Goal: Navigation & Orientation: Go to known website

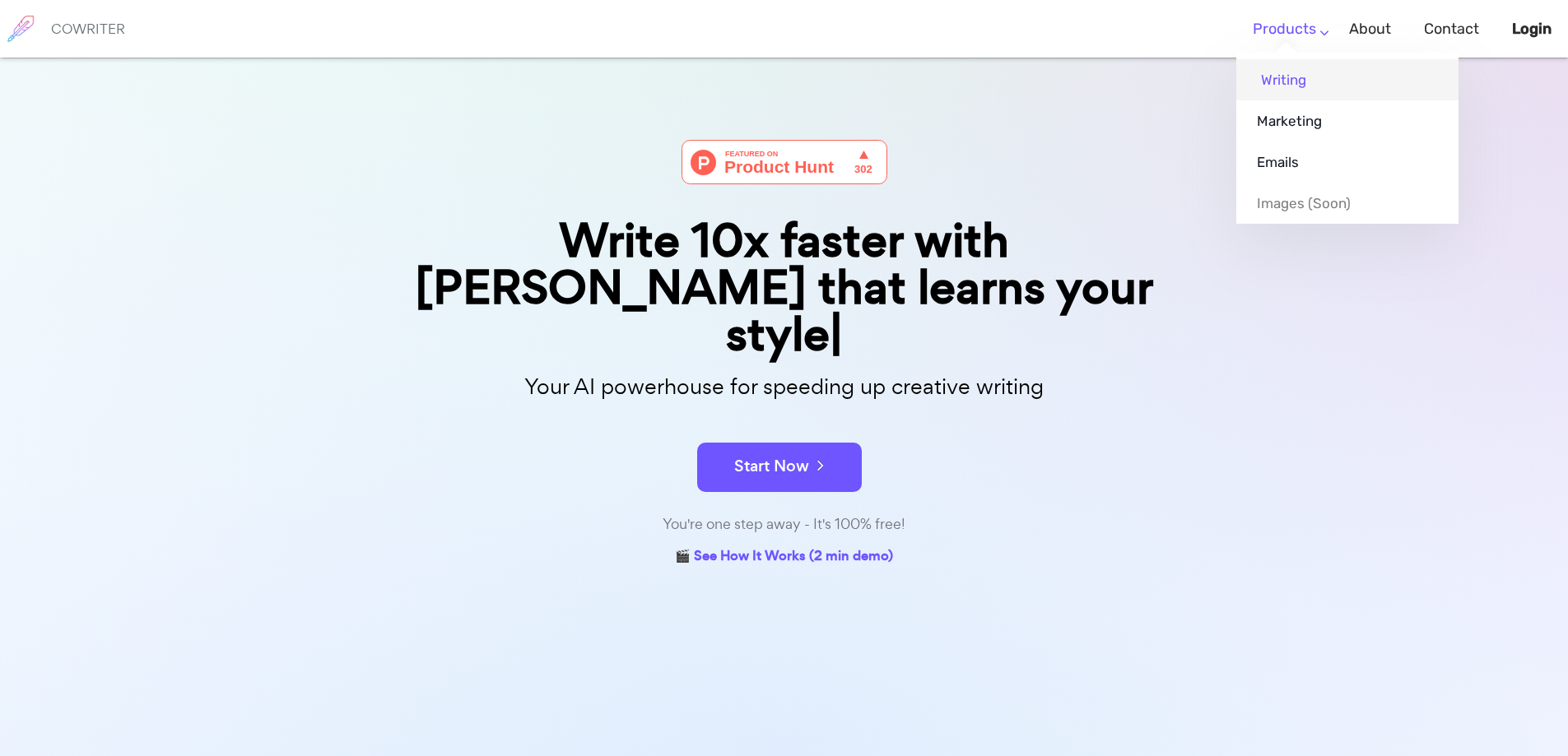
click at [1307, 82] on link "Writing" at bounding box center [1347, 79] width 223 height 41
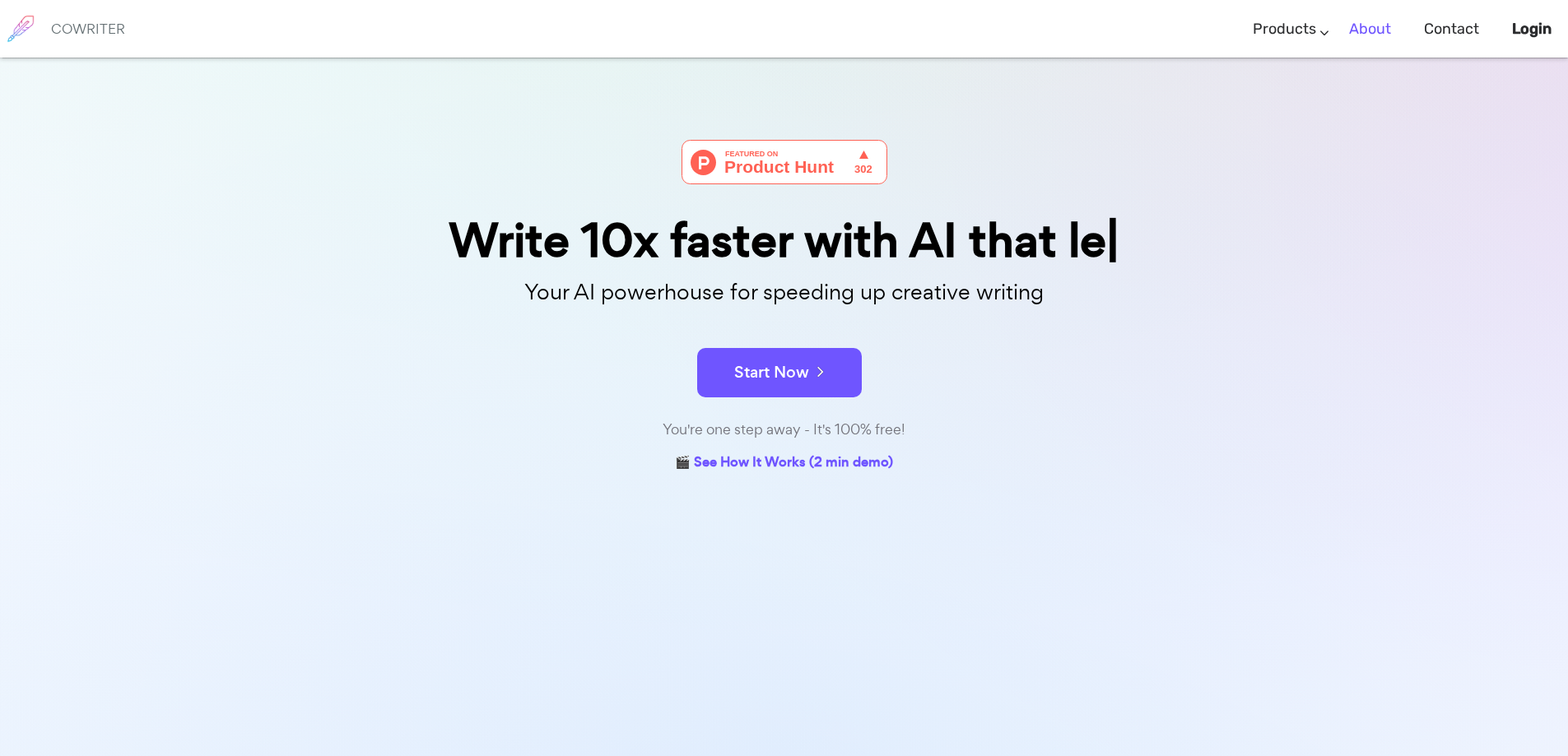
click at [1377, 33] on link "About" at bounding box center [1370, 29] width 42 height 48
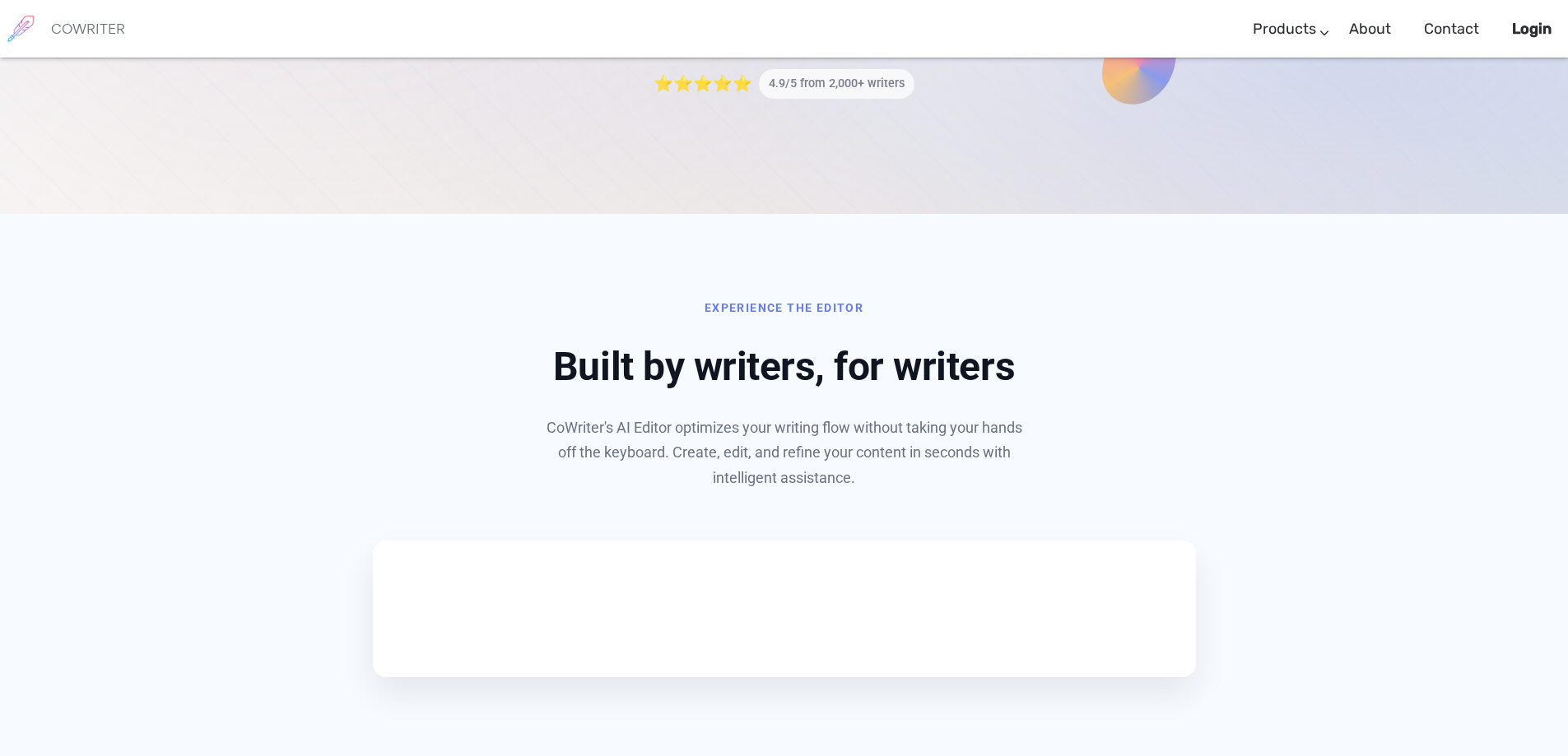
scroll to position [246, 0]
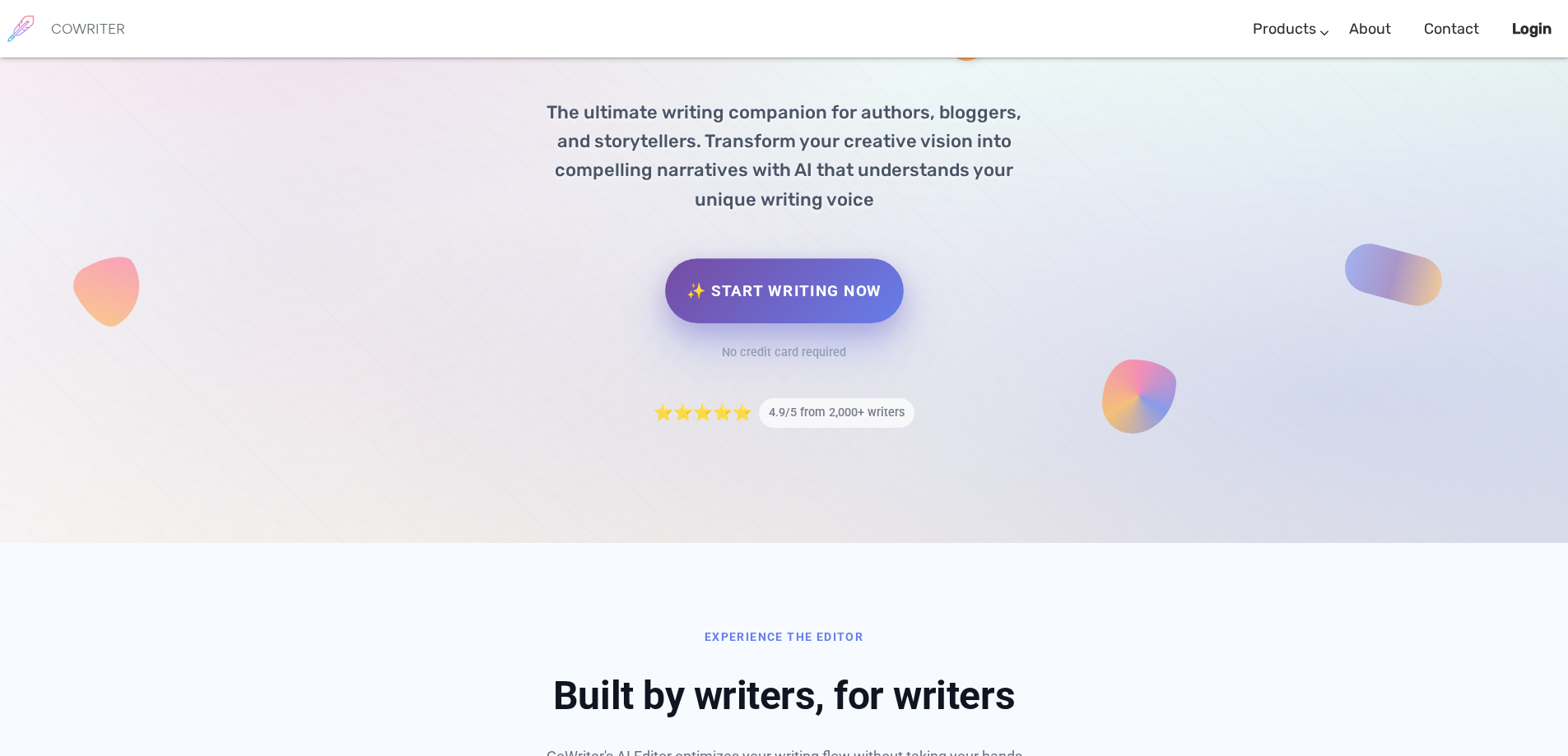
click at [792, 293] on link "✨ Start Writing Now" at bounding box center [784, 291] width 238 height 65
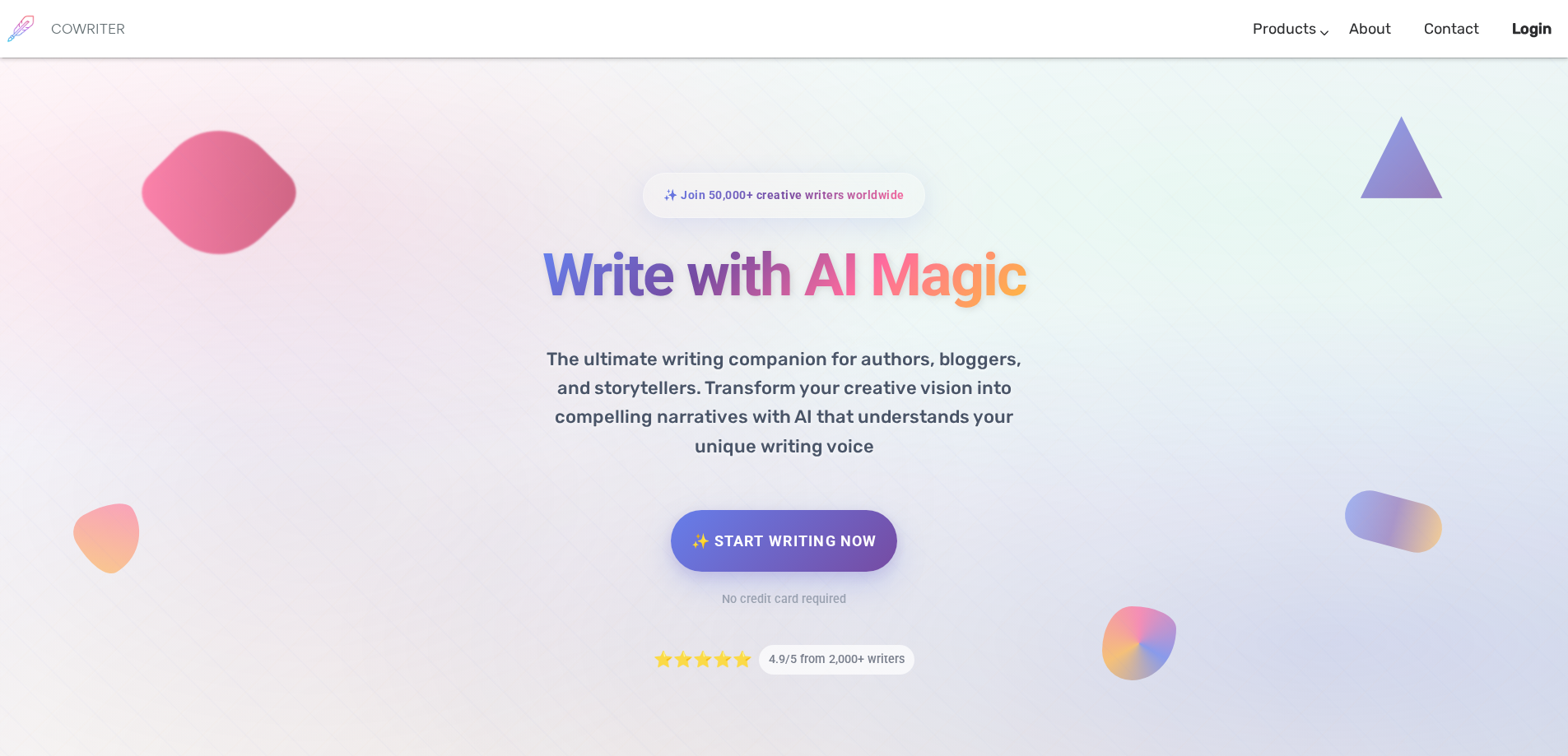
scroll to position [3, 0]
